Goal: Book appointment/travel/reservation

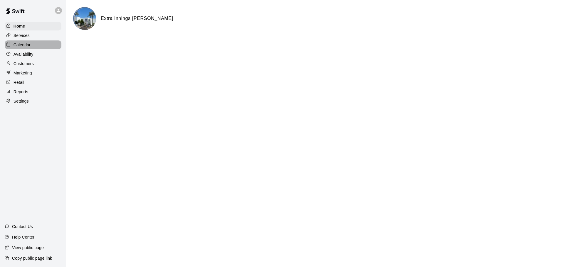
click at [31, 43] on div "Calendar" at bounding box center [33, 45] width 57 height 9
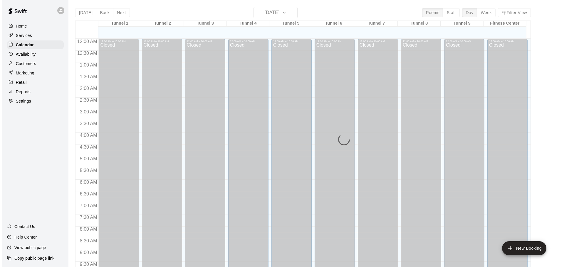
scroll to position [233, 0]
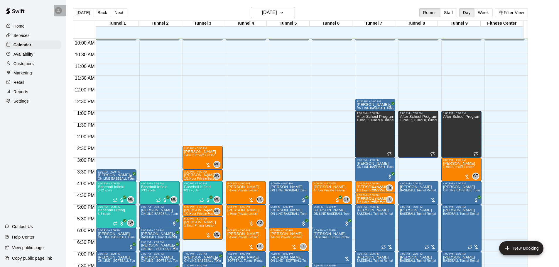
click at [57, 10] on icon at bounding box center [58, 10] width 5 height 5
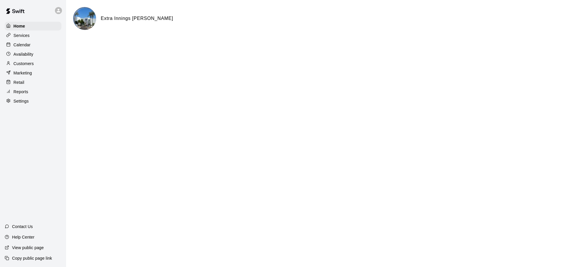
click at [19, 41] on div "Home Services Calendar Availability Customers Marketing Retail Reports Settings" at bounding box center [33, 63] width 66 height 85
click at [18, 44] on p "Calendar" at bounding box center [22, 45] width 17 height 6
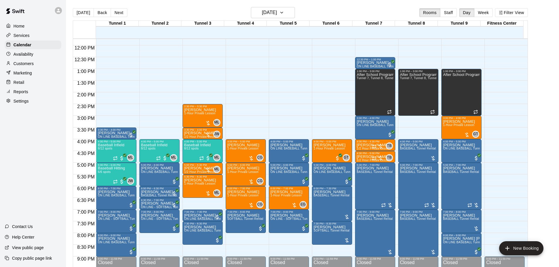
scroll to position [266, 0]
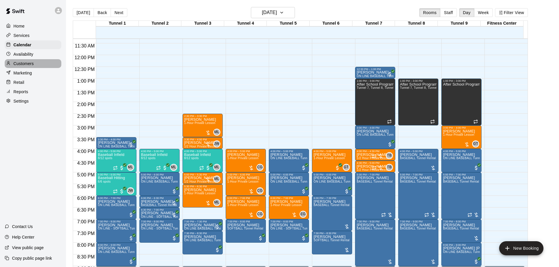
click at [30, 66] on p "Customers" at bounding box center [24, 64] width 20 height 6
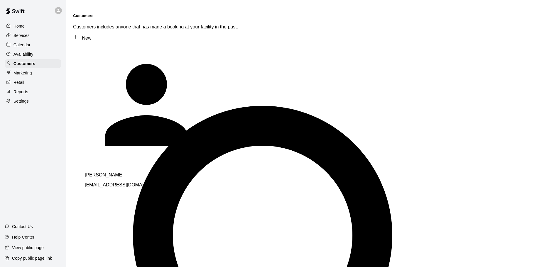
drag, startPoint x: 101, startPoint y: 33, endPoint x: 63, endPoint y: 25, distance: 38.7
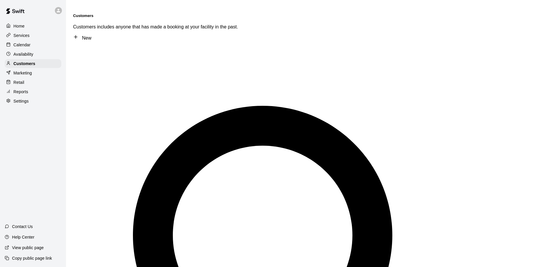
type input "****"
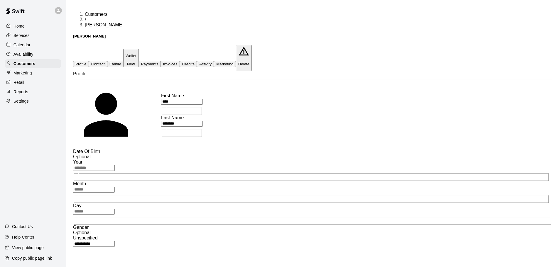
click at [161, 61] on button "Payments" at bounding box center [150, 64] width 22 height 6
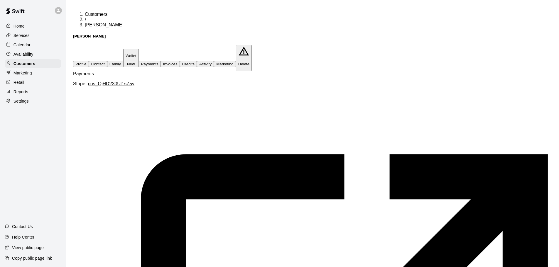
scroll to position [0, 0]
click at [214, 61] on button "Activity" at bounding box center [205, 64] width 17 height 6
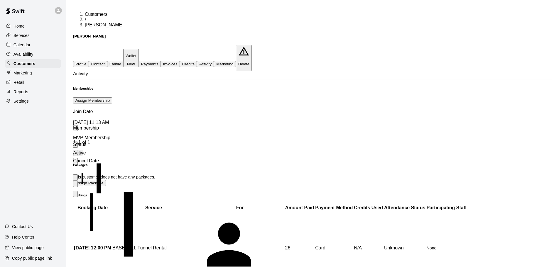
click at [161, 61] on button "Payments" at bounding box center [150, 64] width 22 height 6
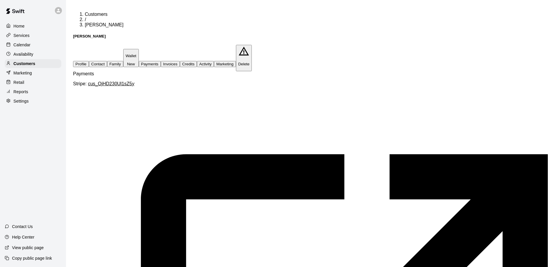
click at [180, 61] on button "Invoices" at bounding box center [170, 64] width 19 height 6
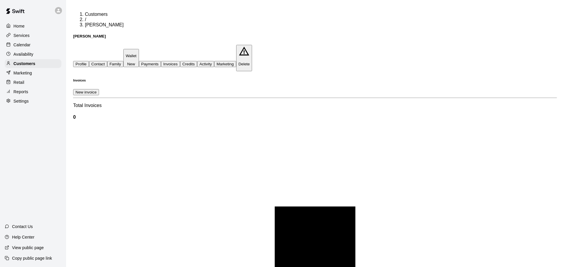
click at [197, 61] on button "Credits" at bounding box center [188, 64] width 17 height 6
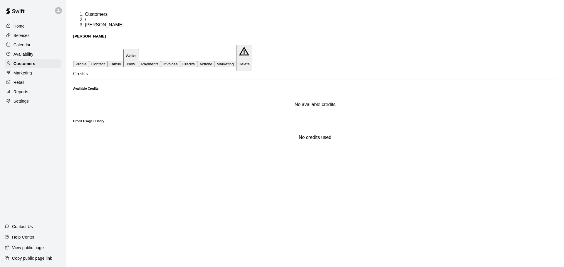
click at [214, 61] on button "Activity" at bounding box center [205, 64] width 17 height 6
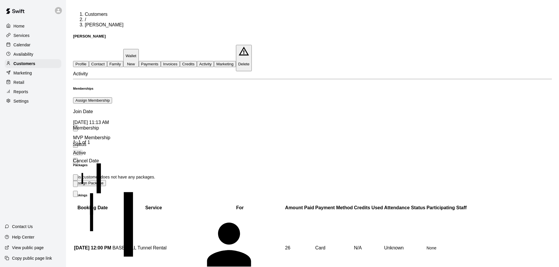
click at [75, 186] on icon "more actions" at bounding box center [75, 186] width 0 height 0
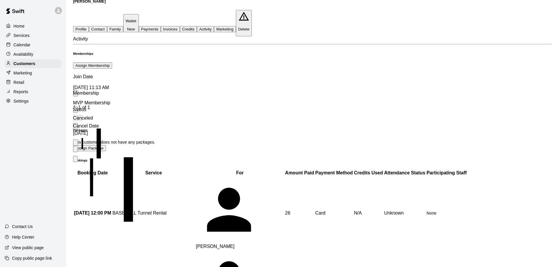
scroll to position [0, 0]
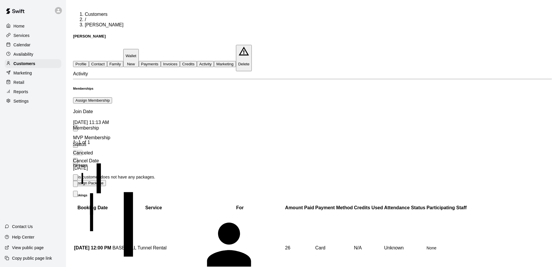
click at [161, 61] on button "Payments" at bounding box center [150, 64] width 22 height 6
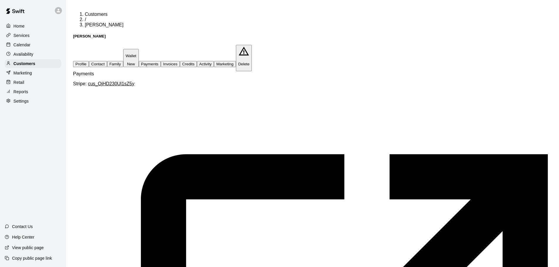
scroll to position [0, 0]
click at [107, 61] on button "Contact" at bounding box center [98, 64] width 18 height 6
select select "**"
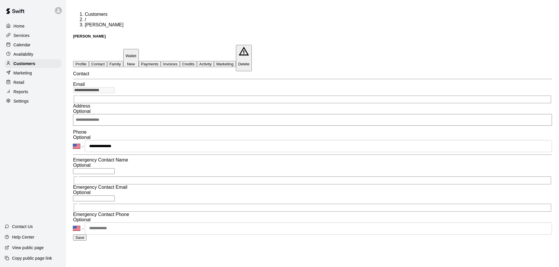
click at [68, 86] on div "**********" at bounding box center [312, 126] width 488 height 229
click at [161, 61] on button "Payments" at bounding box center [150, 64] width 22 height 6
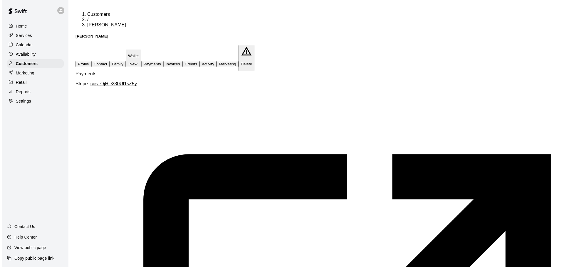
scroll to position [59, 0]
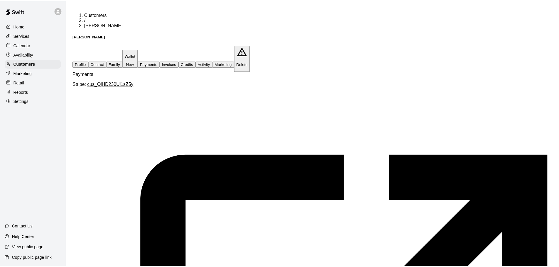
scroll to position [43, 0]
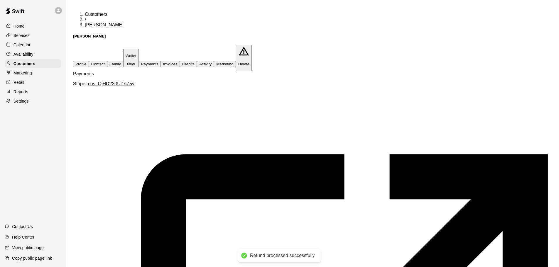
scroll to position [59, 0]
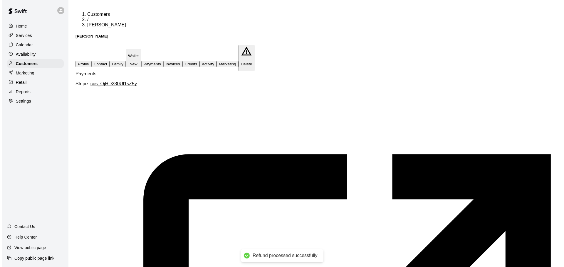
scroll to position [133, 0]
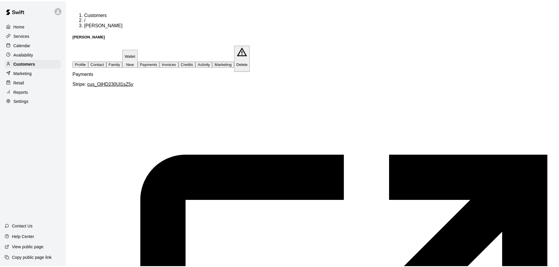
scroll to position [148, 0]
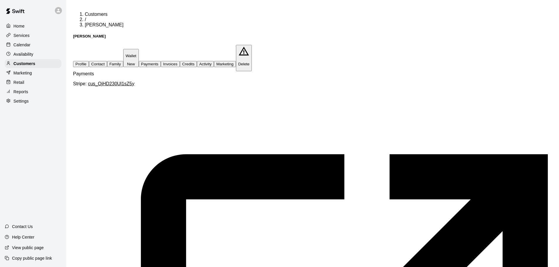
scroll to position [0, 0]
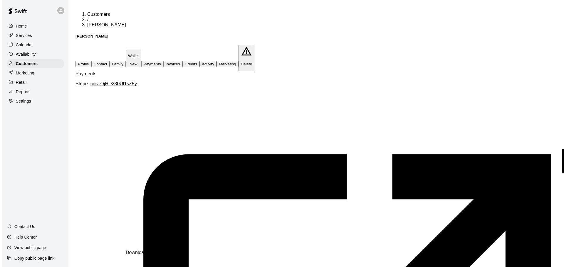
scroll to position [176, 0]
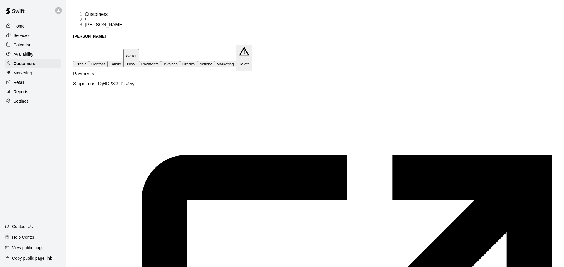
scroll to position [146, 0]
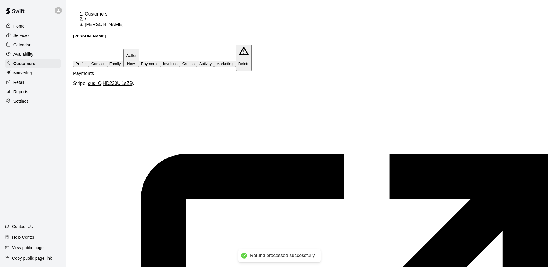
scroll to position [161, 0]
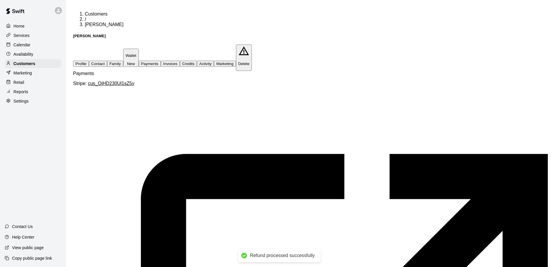
scroll to position [176, 0]
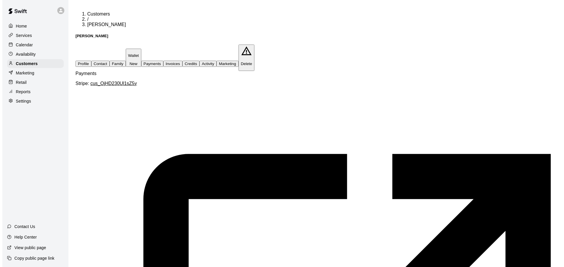
scroll to position [133, 0]
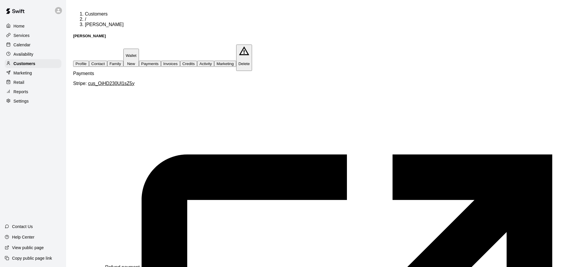
scroll to position [102, 0]
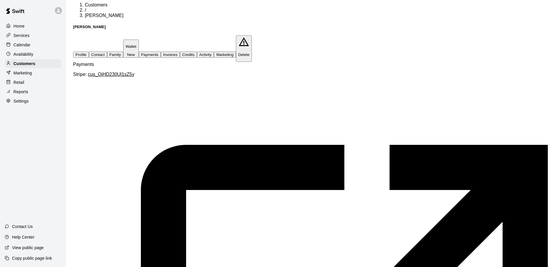
scroll to position [0, 0]
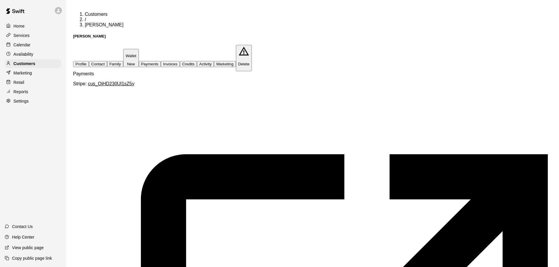
click at [106, 61] on button "Contact" at bounding box center [98, 64] width 18 height 6
select select "**"
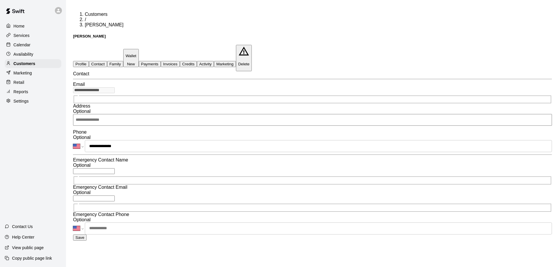
click at [25, 43] on p "Calendar" at bounding box center [22, 45] width 17 height 6
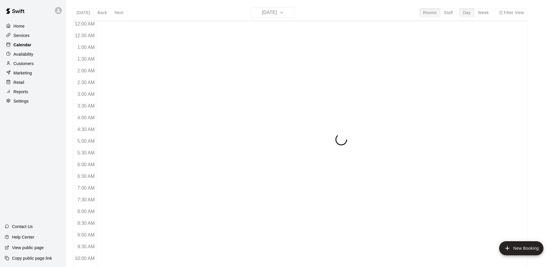
scroll to position [240, 0]
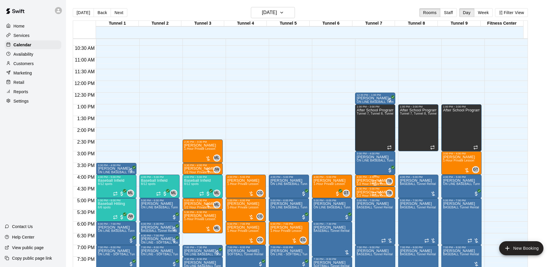
click at [377, 180] on div at bounding box center [378, 182] width 12 height 6
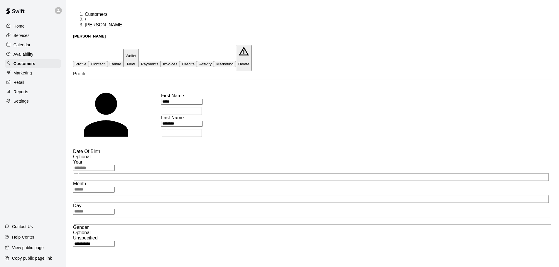
click at [104, 61] on button "Contact" at bounding box center [98, 64] width 18 height 6
select select "**"
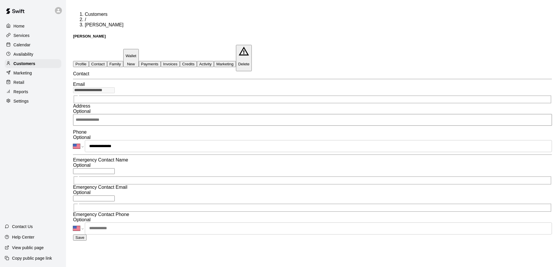
click at [25, 46] on p "Calendar" at bounding box center [22, 45] width 17 height 6
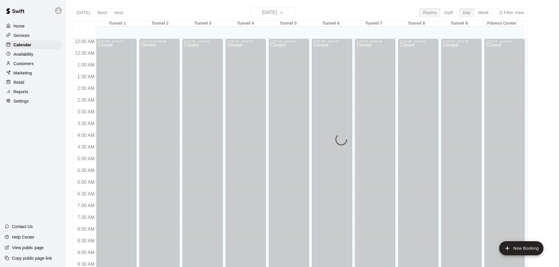
scroll to position [240, 0]
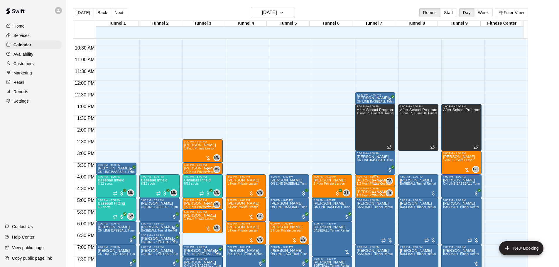
click at [380, 178] on div "TB 0" at bounding box center [382, 181] width 21 height 7
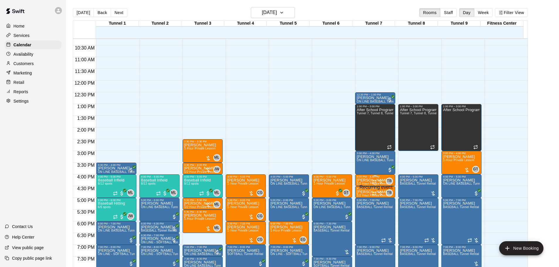
click at [374, 180] on icon "Recurring event" at bounding box center [374, 182] width 5 height 5
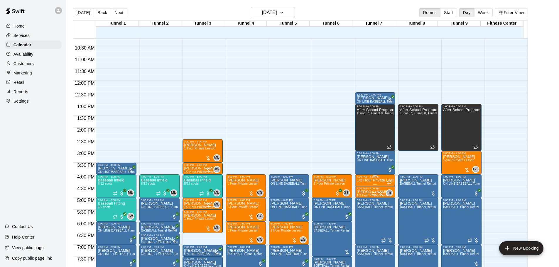
click at [378, 178] on div "4:00 PM – 4:30 PM" at bounding box center [375, 177] width 37 height 3
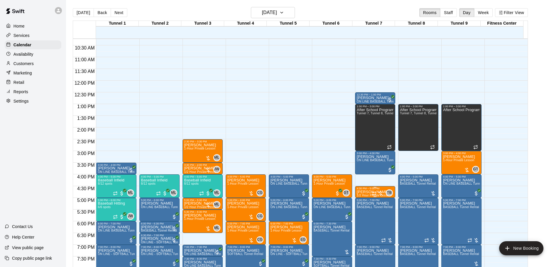
click at [379, 192] on div at bounding box center [378, 194] width 12 height 6
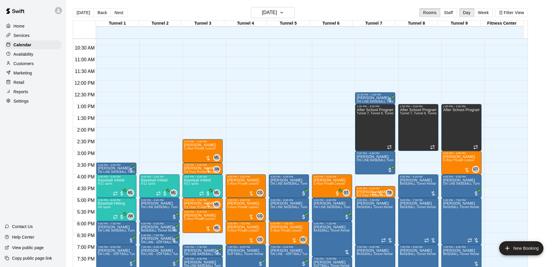
click at [27, 65] on p "Customers" at bounding box center [24, 64] width 20 height 6
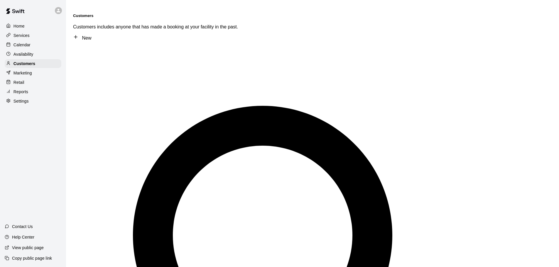
type input "*****"
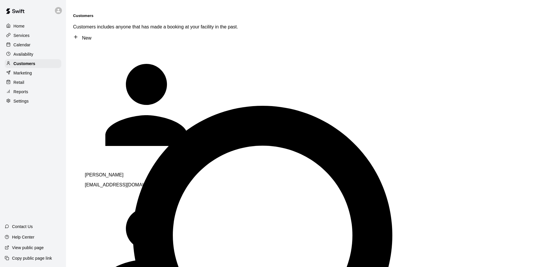
click at [114, 173] on div "[PERSON_NAME] [EMAIL_ADDRESS][DOMAIN_NAME]" at bounding box center [167, 180] width 164 height 15
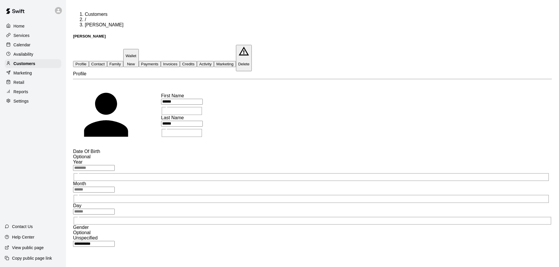
click at [214, 61] on button "Activity" at bounding box center [205, 64] width 17 height 6
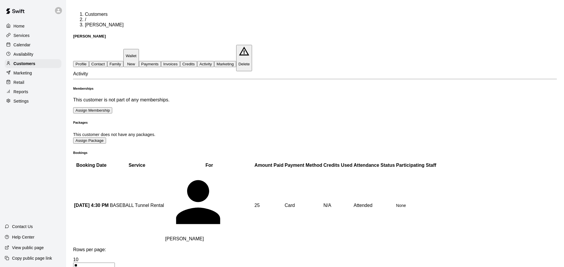
click at [161, 61] on button "Payments" at bounding box center [150, 64] width 22 height 6
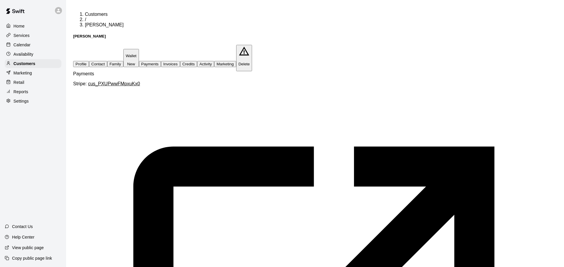
click at [180, 61] on button "Invoices" at bounding box center [170, 64] width 19 height 6
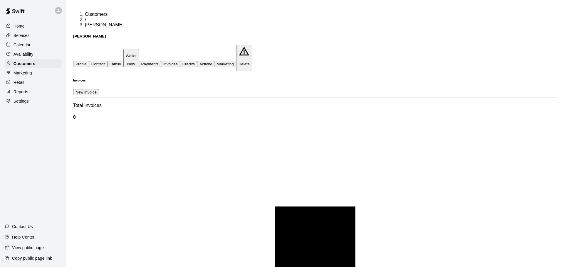
click at [28, 45] on p "Calendar" at bounding box center [22, 45] width 17 height 6
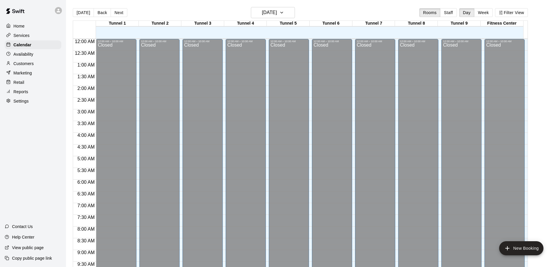
scroll to position [240, 0]
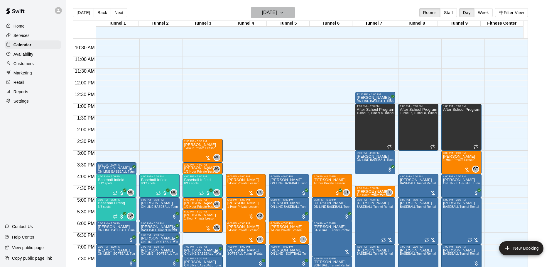
click at [284, 10] on icon "button" at bounding box center [281, 12] width 5 height 7
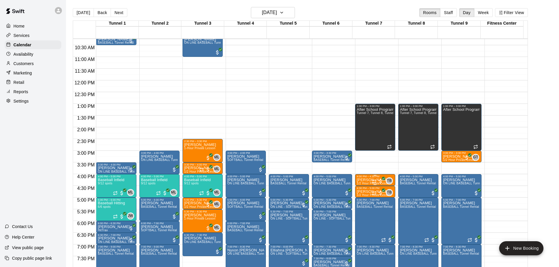
click at [366, 180] on p "[PERSON_NAME]" at bounding box center [374, 180] width 34 height 0
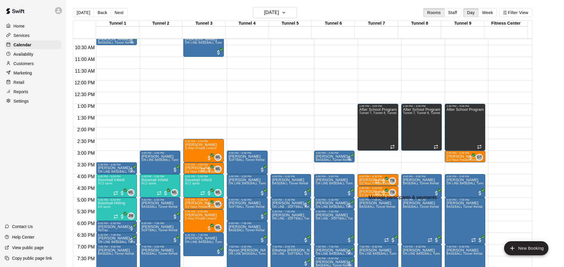
drag, startPoint x: 271, startPoint y: 194, endPoint x: 232, endPoint y: 192, distance: 38.2
copy span "[EMAIL_ADDRESS][DOMAIN_NAME]"
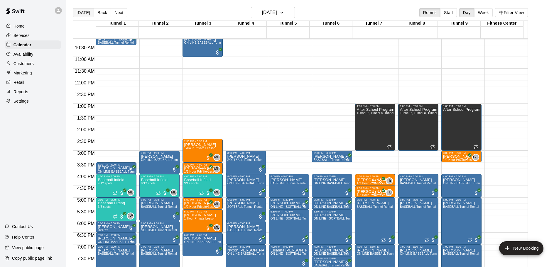
click at [91, 12] on button "[DATE]" at bounding box center [83, 12] width 21 height 9
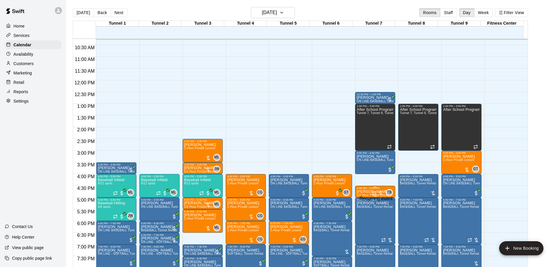
click at [375, 191] on icon "Recurring event" at bounding box center [374, 193] width 5 height 5
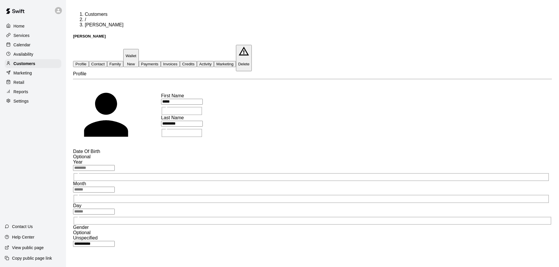
click at [107, 61] on button "Contact" at bounding box center [98, 64] width 18 height 6
select select "**"
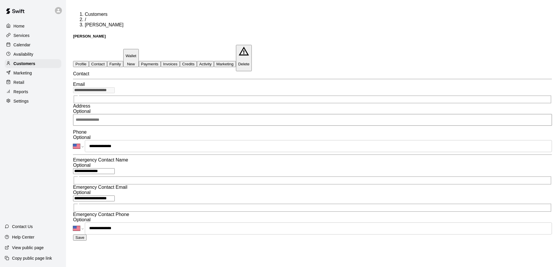
click at [32, 44] on div "Calendar" at bounding box center [33, 45] width 57 height 9
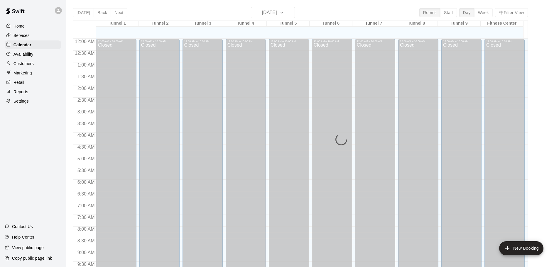
scroll to position [241, 0]
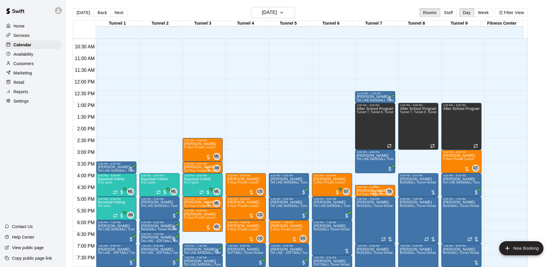
click at [383, 190] on div at bounding box center [378, 193] width 12 height 6
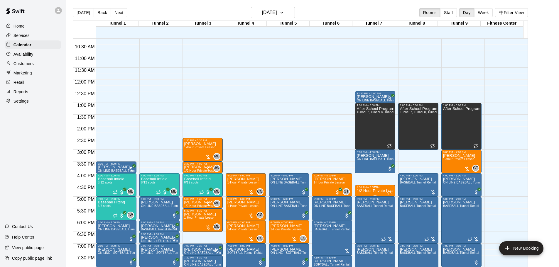
click at [370, 191] on p "1/2 Hour Private Lesson" at bounding box center [375, 191] width 37 height 0
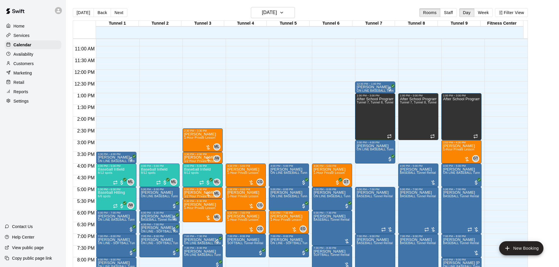
scroll to position [241, 0]
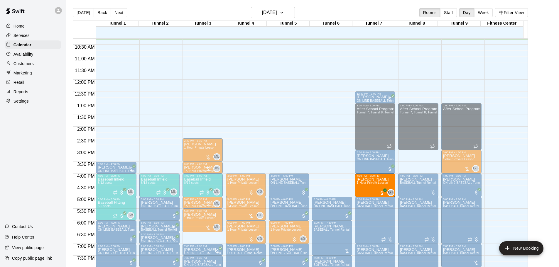
drag, startPoint x: 324, startPoint y: 186, endPoint x: 369, endPoint y: 188, distance: 44.4
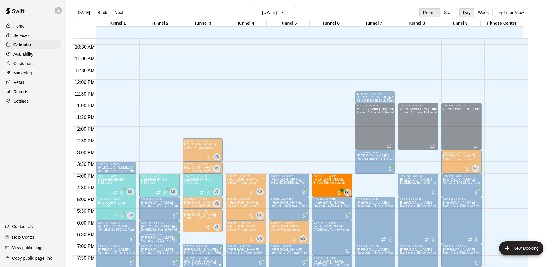
drag, startPoint x: 369, startPoint y: 186, endPoint x: 339, endPoint y: 187, distance: 30.0
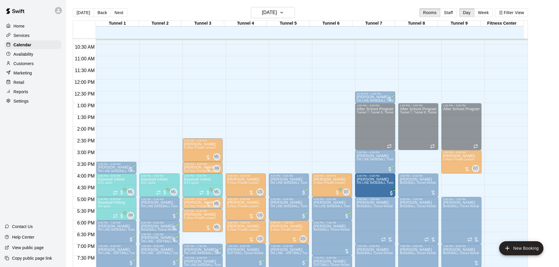
drag, startPoint x: 473, startPoint y: 185, endPoint x: 385, endPoint y: 188, distance: 88.4
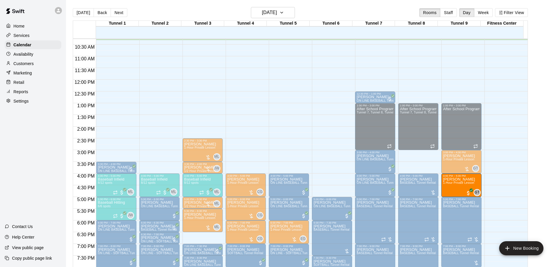
drag, startPoint x: 333, startPoint y: 184, endPoint x: 448, endPoint y: 186, distance: 114.2
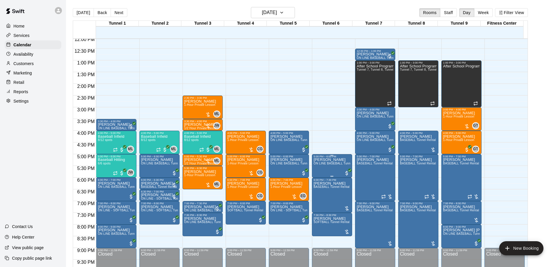
scroll to position [329, 0]
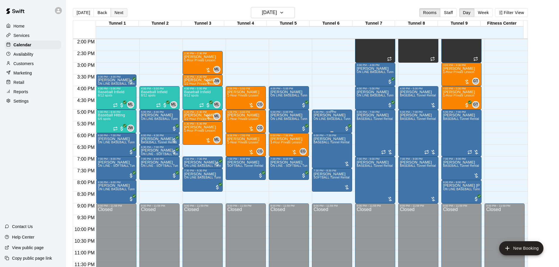
click at [112, 13] on button "Next" at bounding box center [119, 12] width 16 height 9
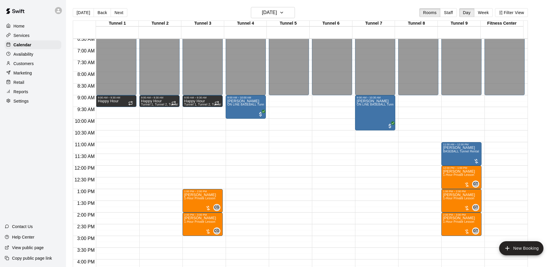
scroll to position [153, 0]
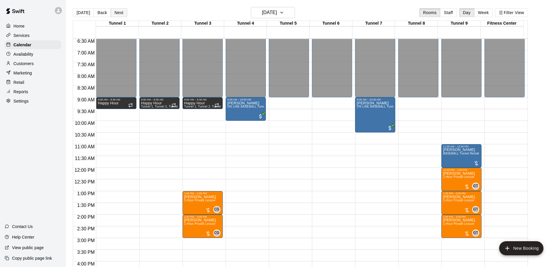
click at [118, 11] on button "Next" at bounding box center [119, 12] width 16 height 9
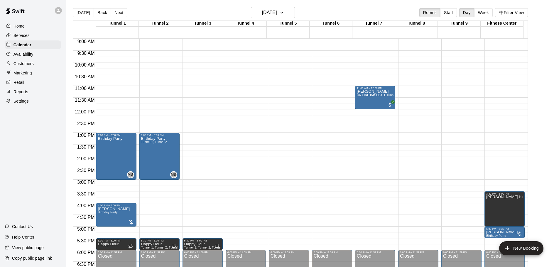
scroll to position [212, 0]
click at [117, 12] on button "Next" at bounding box center [119, 12] width 16 height 9
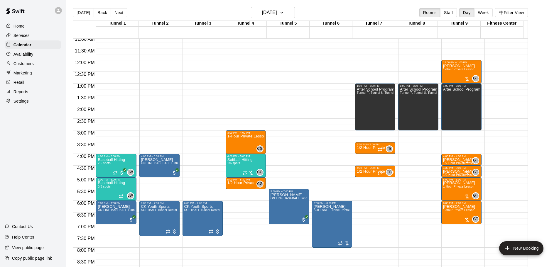
scroll to position [270, 0]
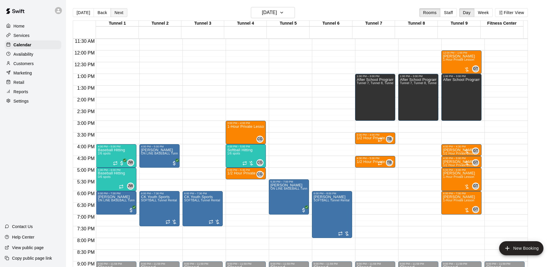
click at [118, 14] on button "Next" at bounding box center [119, 12] width 16 height 9
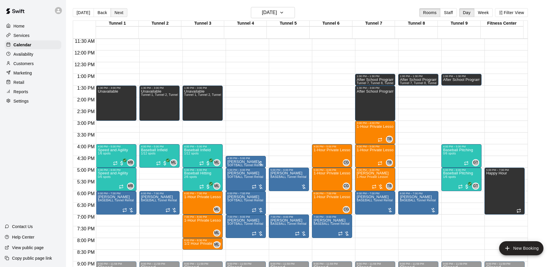
click at [116, 11] on button "Next" at bounding box center [119, 12] width 16 height 9
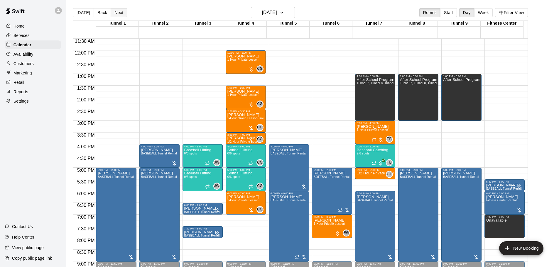
click at [115, 12] on button "Next" at bounding box center [119, 12] width 16 height 9
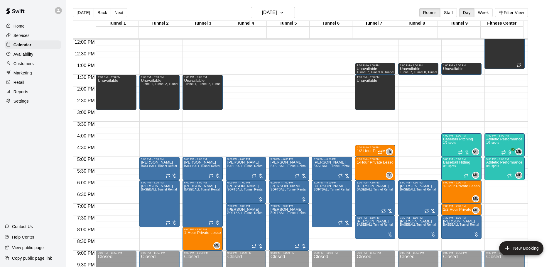
scroll to position [300, 0]
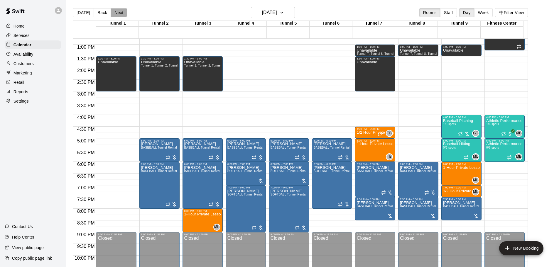
click at [120, 11] on button "Next" at bounding box center [119, 12] width 16 height 9
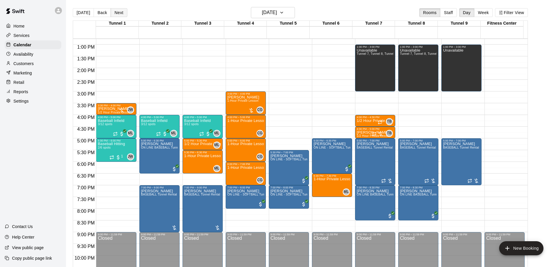
click at [120, 11] on button "Next" at bounding box center [119, 12] width 16 height 9
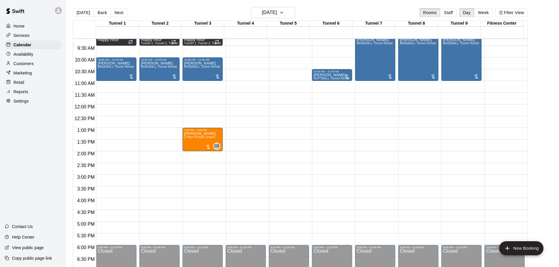
scroll to position [182, 0]
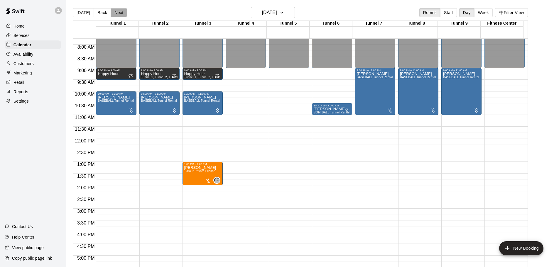
click at [114, 11] on button "Next" at bounding box center [119, 12] width 16 height 9
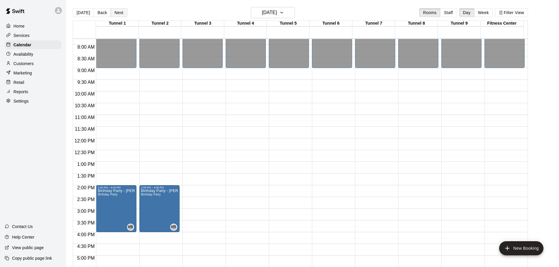
click at [113, 9] on button "Next" at bounding box center [119, 12] width 16 height 9
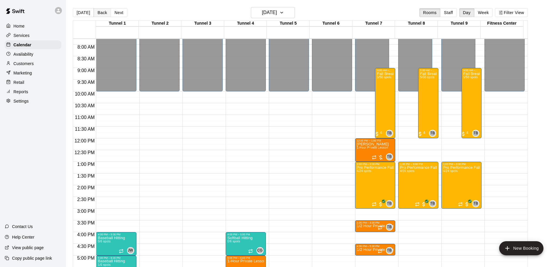
click at [104, 10] on button "Back" at bounding box center [102, 12] width 17 height 9
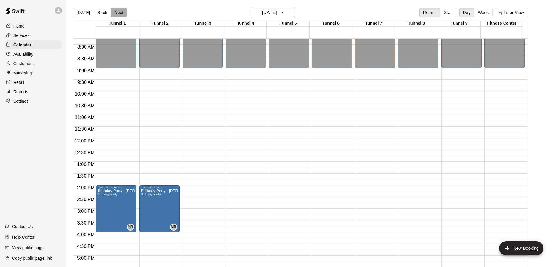
click at [124, 10] on button "Next" at bounding box center [119, 12] width 16 height 9
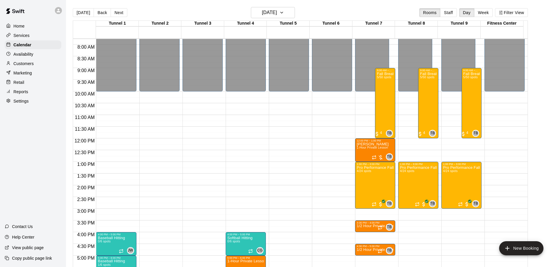
click at [124, 10] on button "Next" at bounding box center [119, 12] width 16 height 9
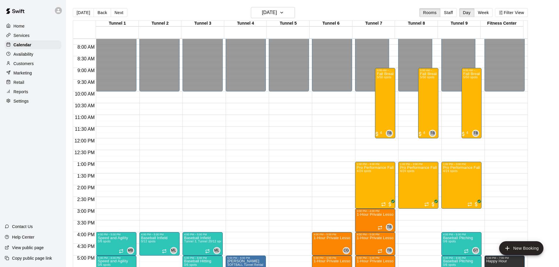
click at [124, 10] on button "Next" at bounding box center [119, 12] width 16 height 9
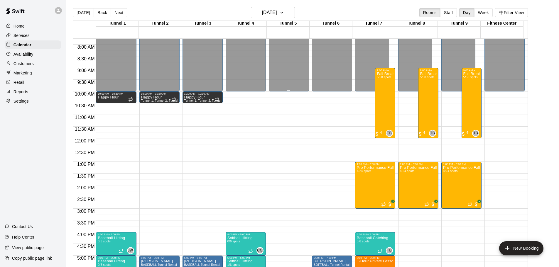
scroll to position [329, 0]
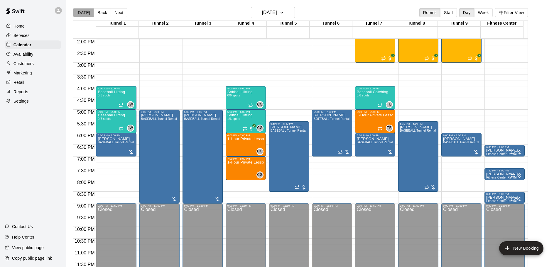
click at [84, 13] on button "[DATE]" at bounding box center [83, 12] width 21 height 9
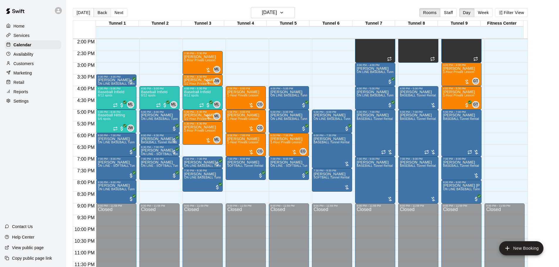
click at [104, 13] on button "Back" at bounding box center [102, 12] width 17 height 9
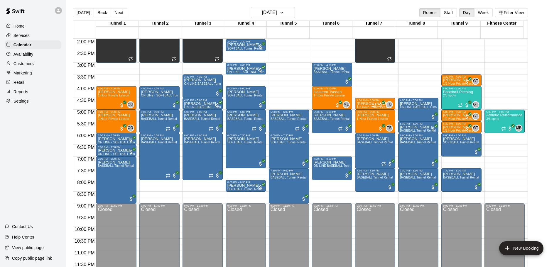
click at [21, 64] on p "Customers" at bounding box center [24, 64] width 20 height 6
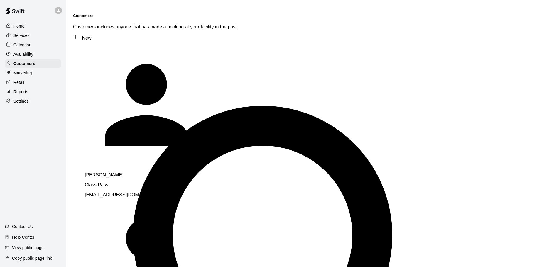
type input "*****"
click at [102, 173] on p "[PERSON_NAME]" at bounding box center [167, 175] width 164 height 5
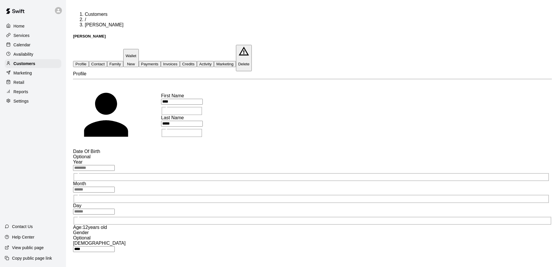
click at [214, 61] on button "Activity" at bounding box center [205, 64] width 17 height 6
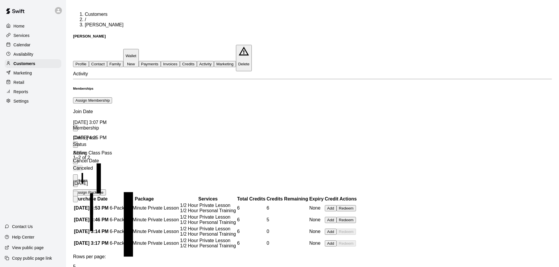
click at [161, 61] on button "Payments" at bounding box center [150, 64] width 22 height 6
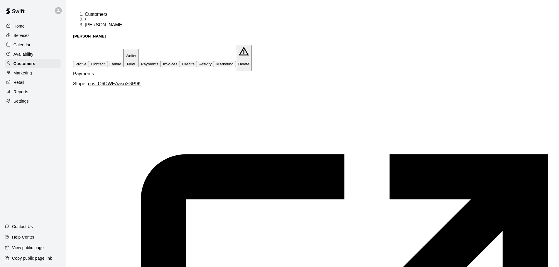
click at [214, 61] on button "Activity" at bounding box center [205, 64] width 17 height 6
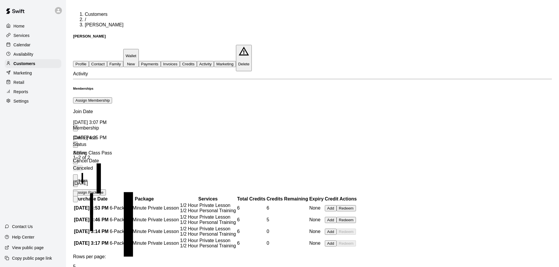
click at [161, 61] on button "Payments" at bounding box center [150, 64] width 22 height 6
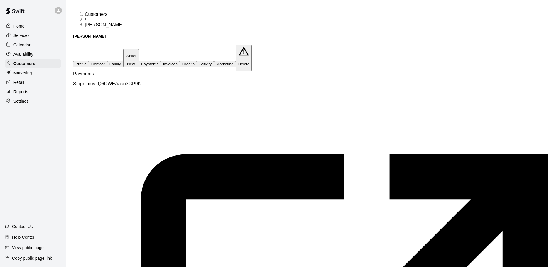
click at [214, 61] on button "Activity" at bounding box center [205, 64] width 17 height 6
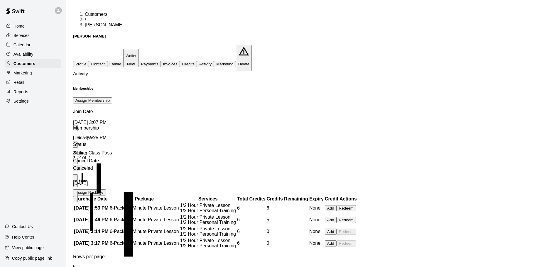
click at [81, 188] on icon "more actions" at bounding box center [79, 188] width 5 height 1
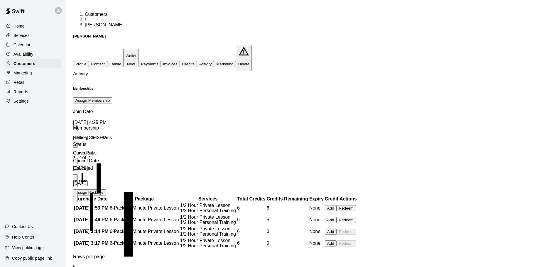
click at [161, 61] on button "Payments" at bounding box center [150, 64] width 22 height 6
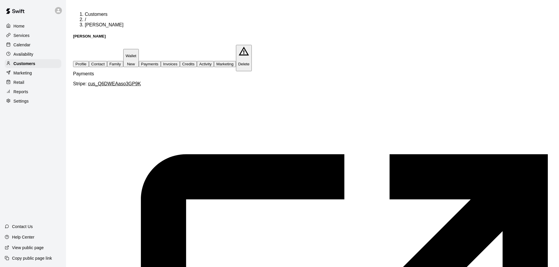
click at [27, 41] on div "Calendar" at bounding box center [33, 45] width 57 height 9
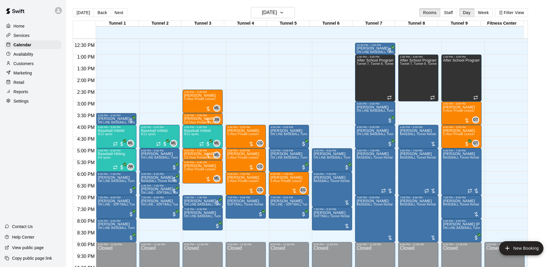
scroll to position [309, 0]
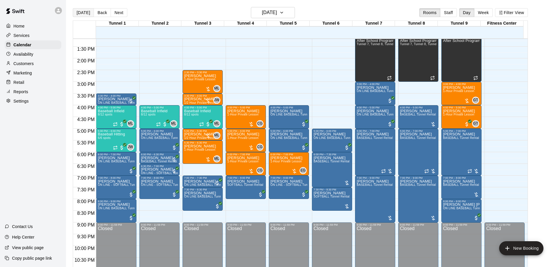
click at [89, 11] on button "[DATE]" at bounding box center [83, 12] width 21 height 9
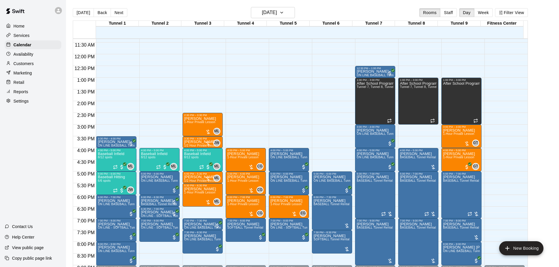
scroll to position [280, 0]
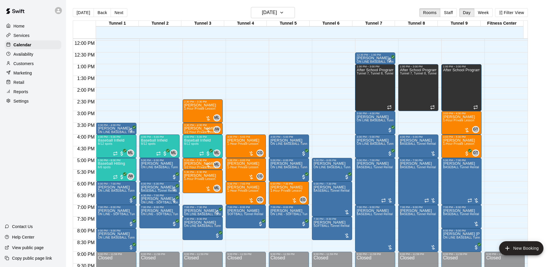
click at [210, 200] on div "12:00 AM – 10:00 AM Closed 2:30 PM – 3:30 PM [PERSON_NAME] 1-Hour Private Lesso…" at bounding box center [203, 41] width 40 height 564
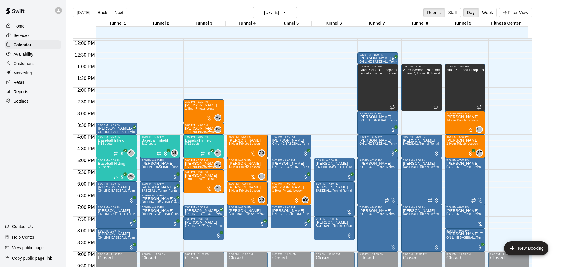
click at [165, 76] on li "BASEBALL Tunnel Rental" at bounding box center [98, 72] width 134 height 5
type input "**********"
type input "********"
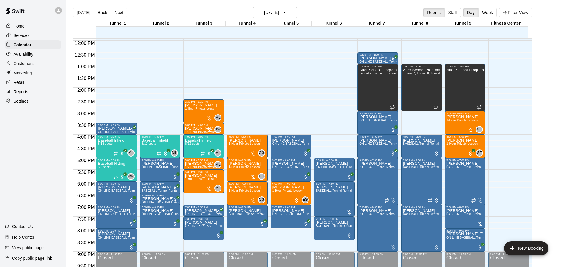
type input "********"
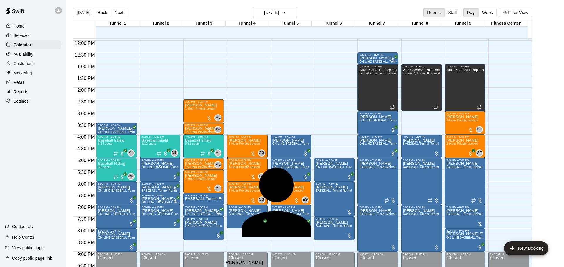
type input "*******"
click at [236, 260] on p "[PERSON_NAME]" at bounding box center [293, 262] width 139 height 5
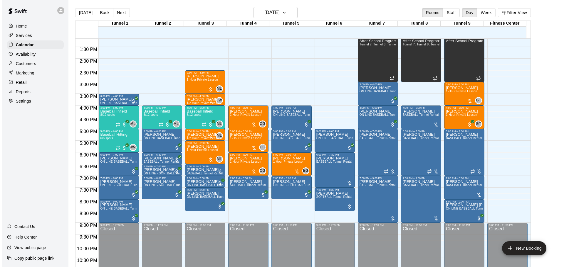
scroll to position [309, 0]
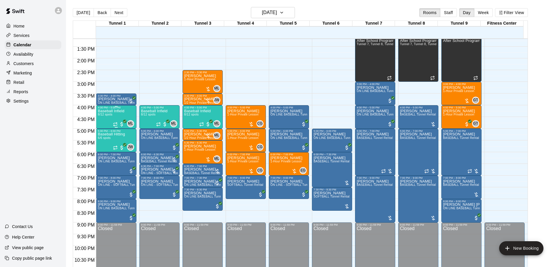
click at [111, 118] on div "Baseball Infield 8/12 spots" at bounding box center [111, 242] width 26 height 267
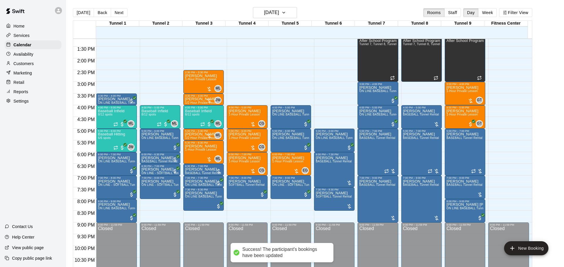
scroll to position [95, 0]
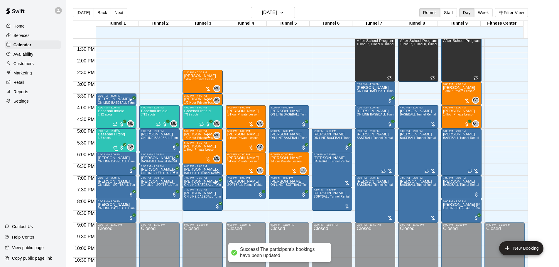
click at [113, 144] on div "JW 0" at bounding box center [123, 147] width 21 height 7
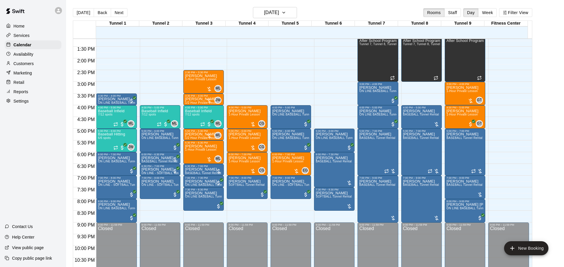
click at [352, 121] on div "Remove" at bounding box center [354, 122] width 18 height 5
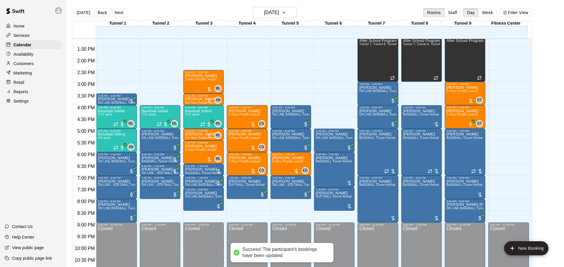
scroll to position [55, 0]
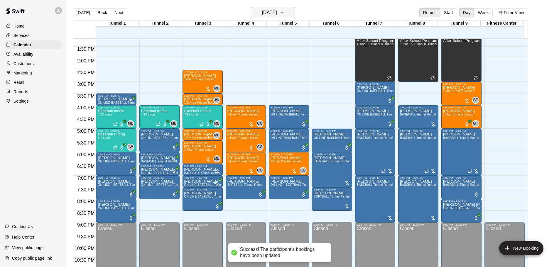
click at [272, 12] on h6 "[DATE]" at bounding box center [269, 13] width 15 height 8
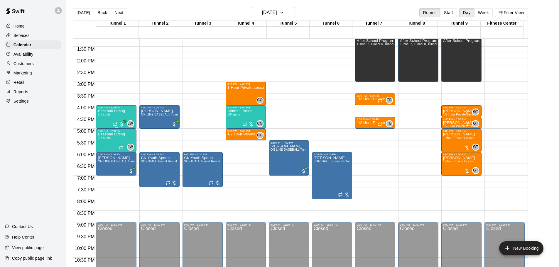
click at [121, 115] on div "Baseball Hitting 2/6 spots" at bounding box center [111, 242] width 27 height 267
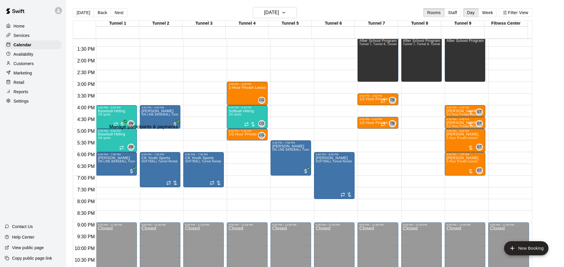
type input "*"
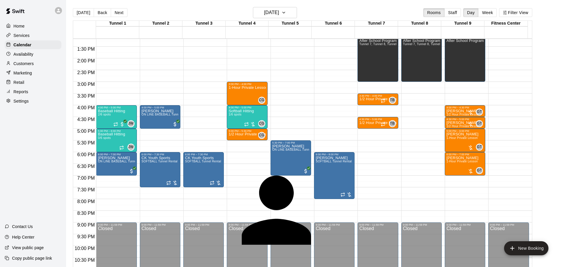
type input "**********"
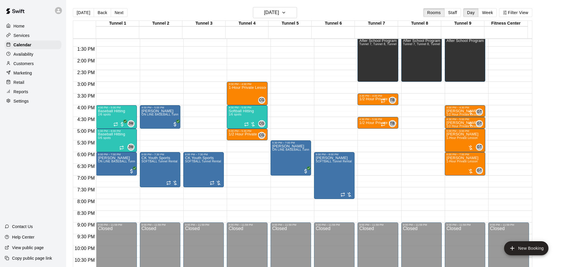
scroll to position [486, 0]
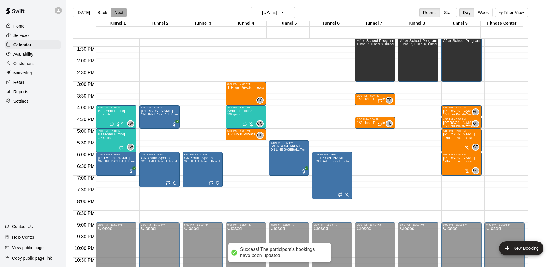
click at [124, 13] on button "Next" at bounding box center [119, 12] width 16 height 9
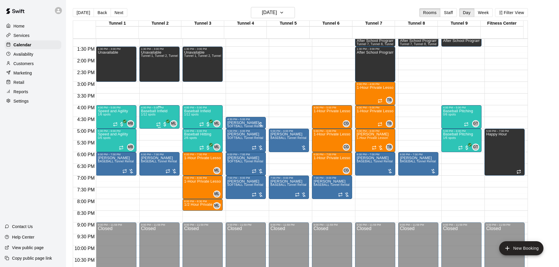
click at [158, 119] on div "Baseball Infield 1/12 spots" at bounding box center [154, 242] width 26 height 267
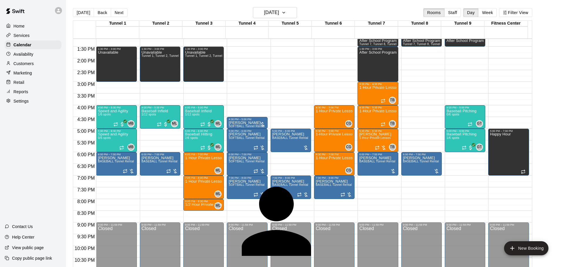
type input "********"
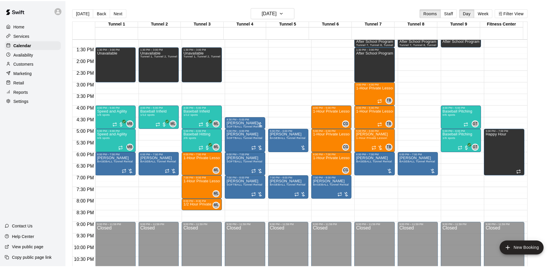
scroll to position [498, 0]
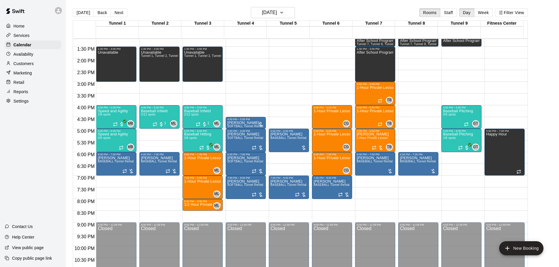
click at [85, 7] on div "[DATE] Back [DATE][DATE] Rooms Staff Day Week Filter View" at bounding box center [300, 14] width 455 height 14
click at [85, 15] on button "[DATE]" at bounding box center [83, 12] width 21 height 9
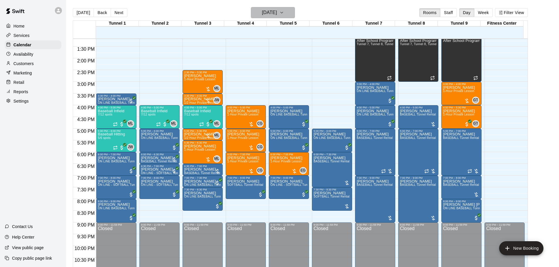
click at [268, 15] on h6 "[DATE]" at bounding box center [269, 13] width 15 height 8
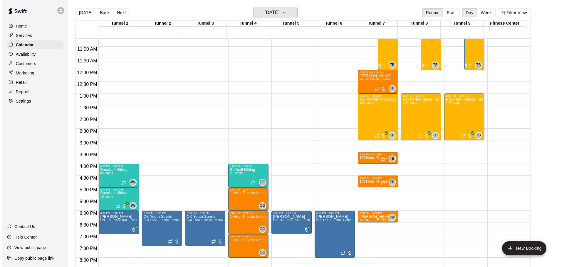
scroll to position [192, 0]
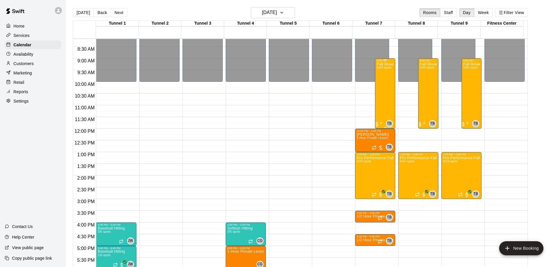
click at [385, 93] on div "Fall Break Camp 2025 5/50 spots" at bounding box center [385, 195] width 17 height 267
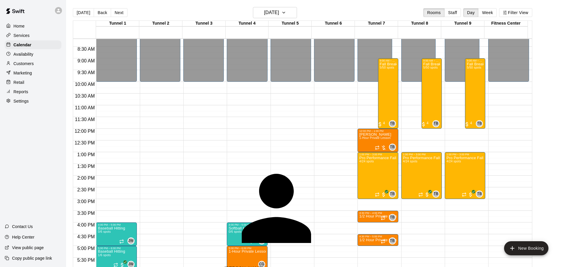
type input "********"
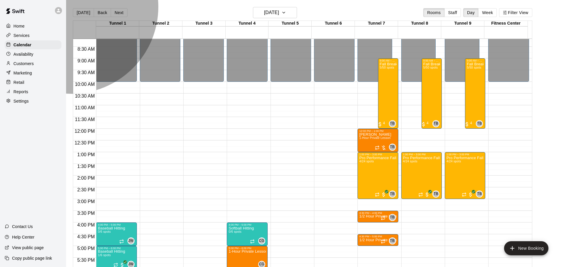
drag, startPoint x: 272, startPoint y: 106, endPoint x: 277, endPoint y: 106, distance: 5.0
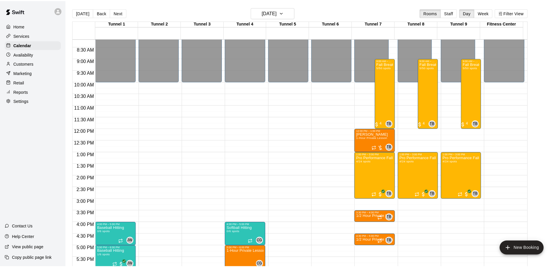
scroll to position [11, 0]
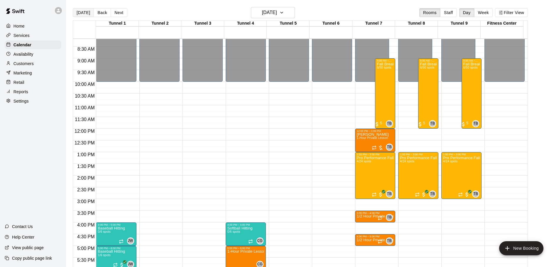
click at [82, 13] on button "[DATE]" at bounding box center [83, 12] width 21 height 9
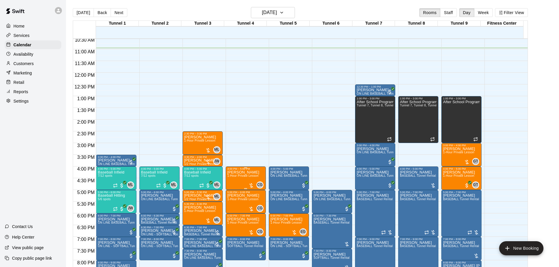
scroll to position [251, 0]
